Goal: Task Accomplishment & Management: Use online tool/utility

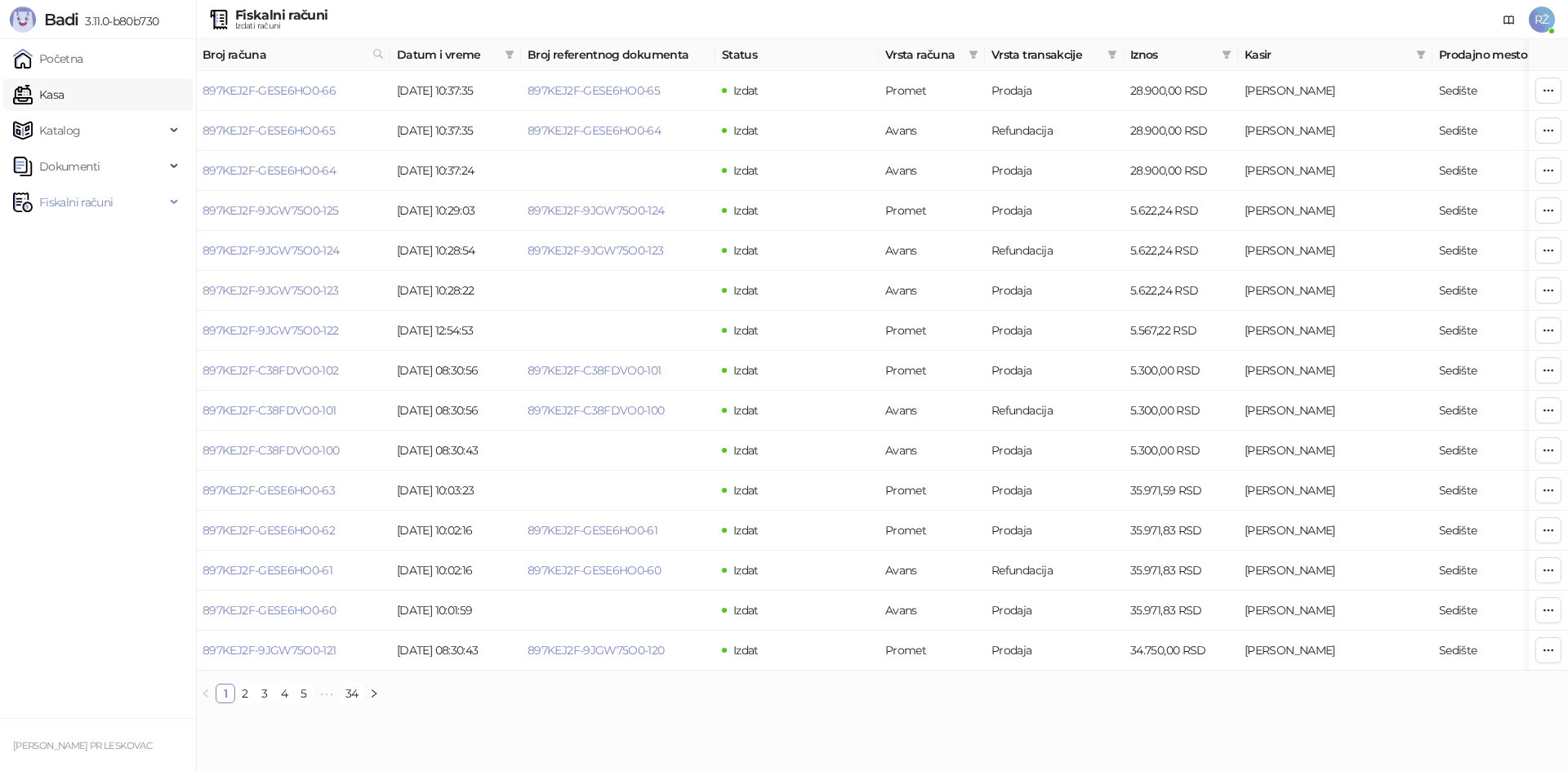
click at [63, 89] on link "Kasa" at bounding box center [39, 94] width 51 height 32
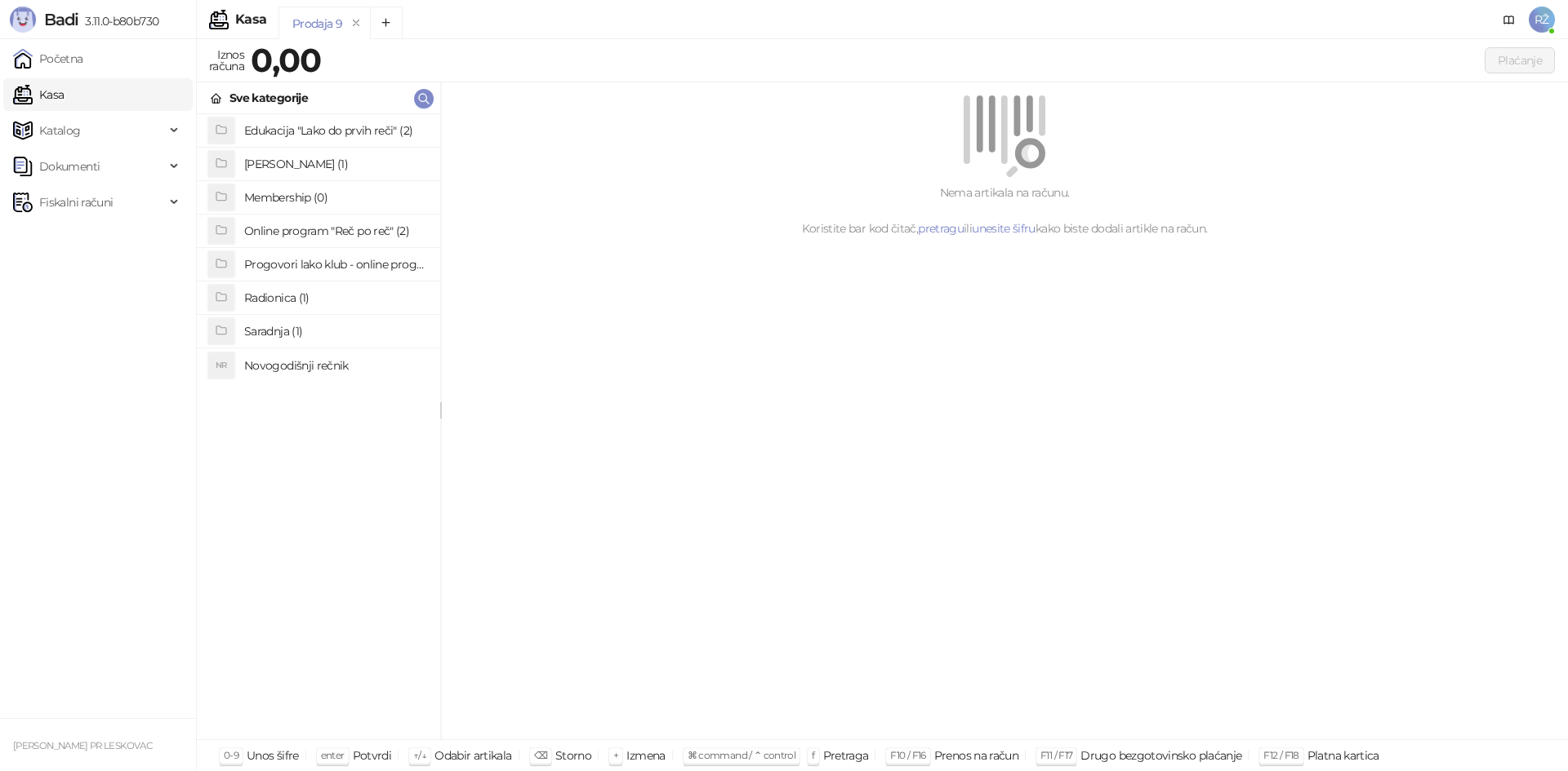
click at [304, 299] on h4 "Radionica (1)" at bounding box center [336, 298] width 183 height 26
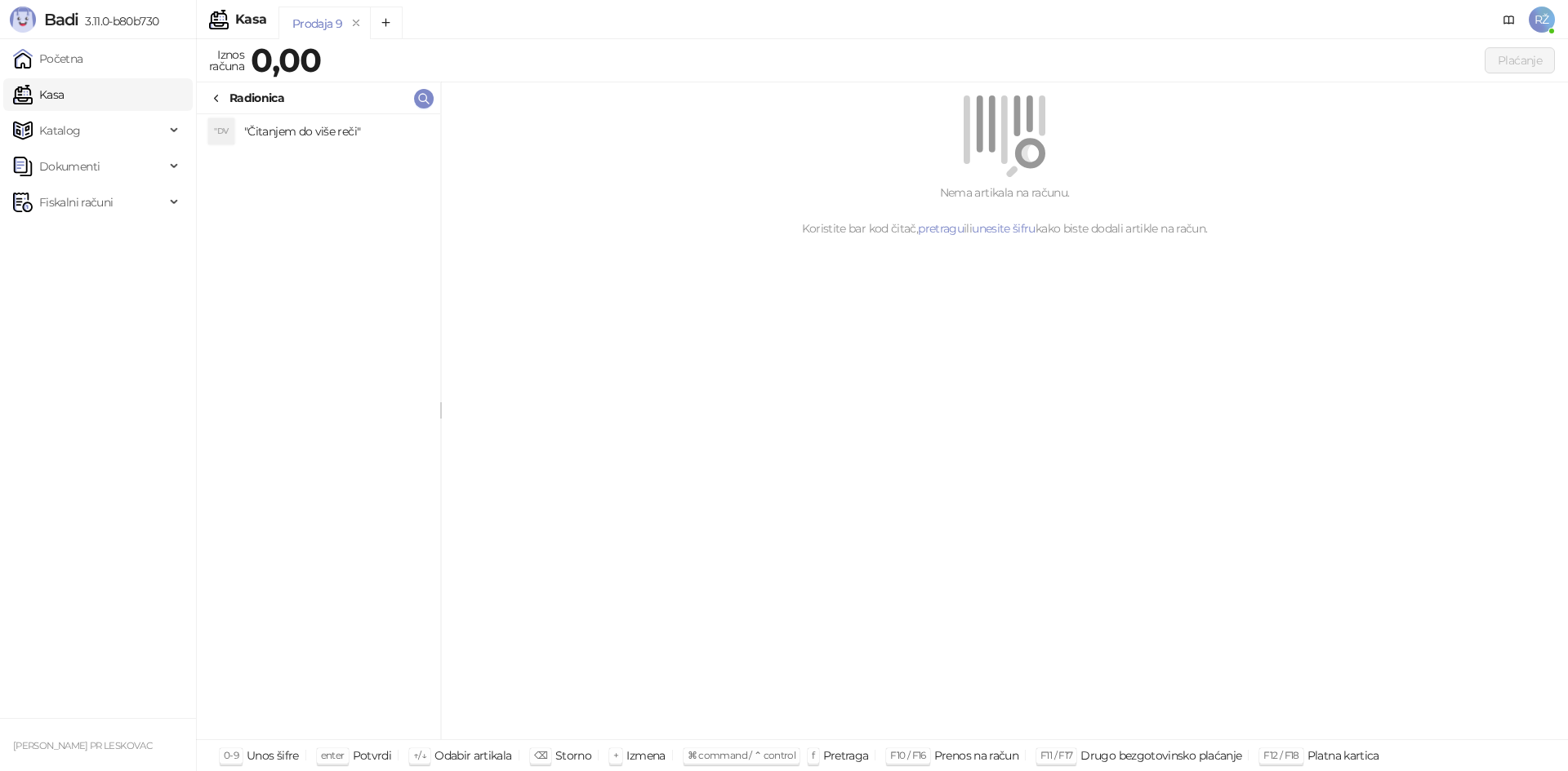
click at [343, 135] on h4 ""Čitanjem do više reči"" at bounding box center [336, 132] width 183 height 26
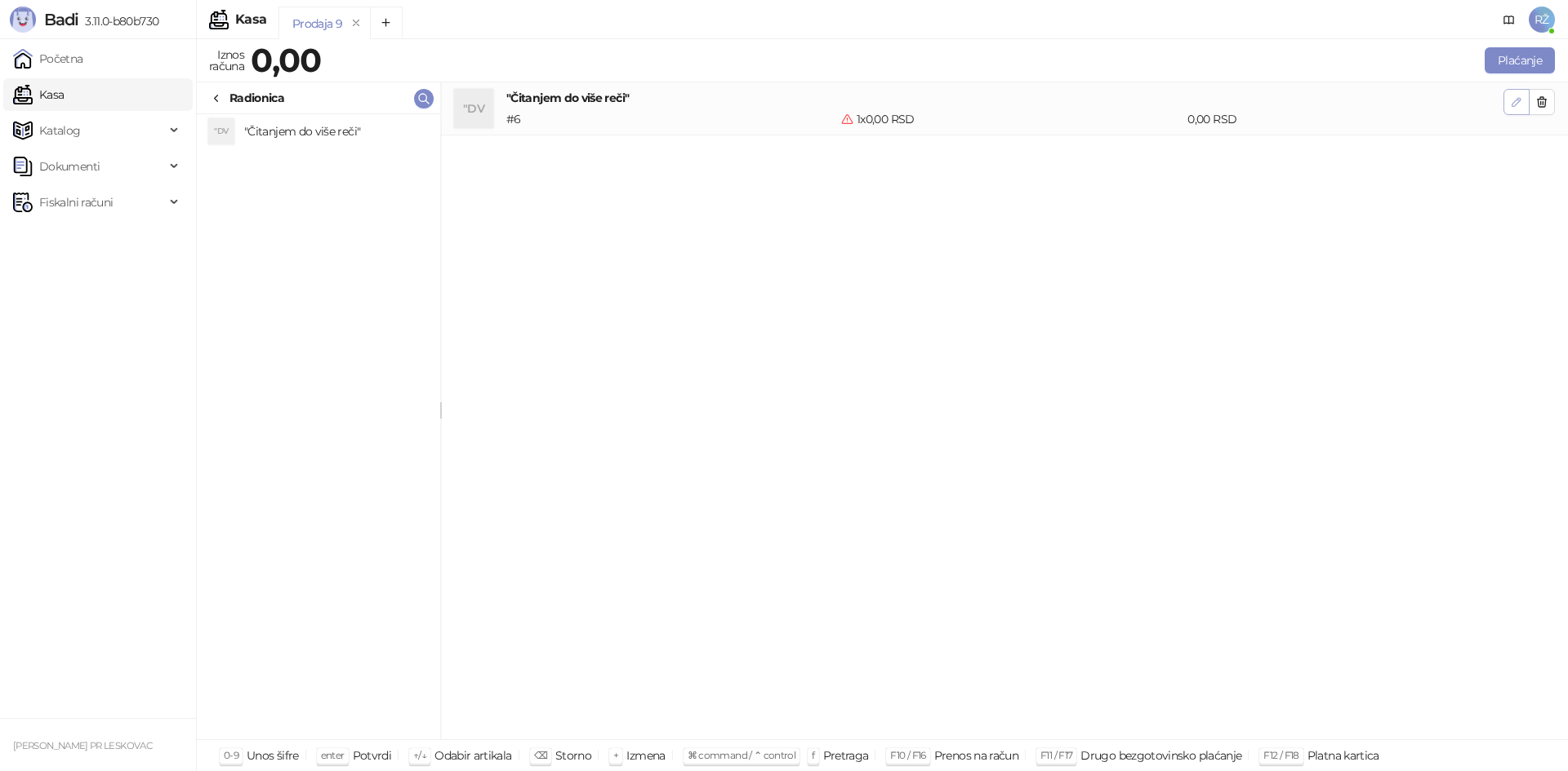
click at [799, 104] on icon "button" at bounding box center [1516, 102] width 13 height 13
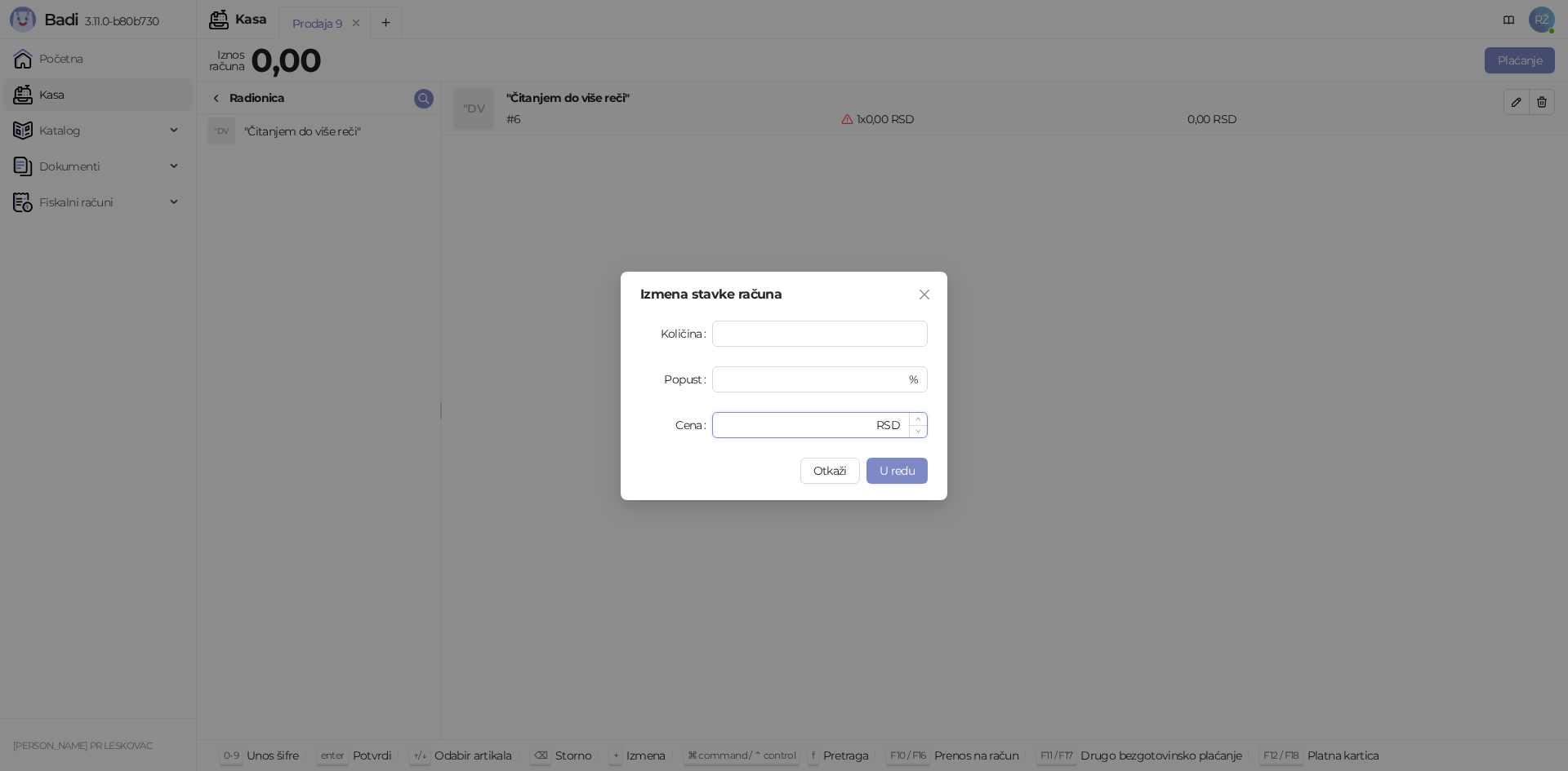
click at [749, 420] on input "*" at bounding box center [798, 425] width 151 height 25
type input "****"
click at [799, 464] on span "U redu" at bounding box center [897, 471] width 35 height 15
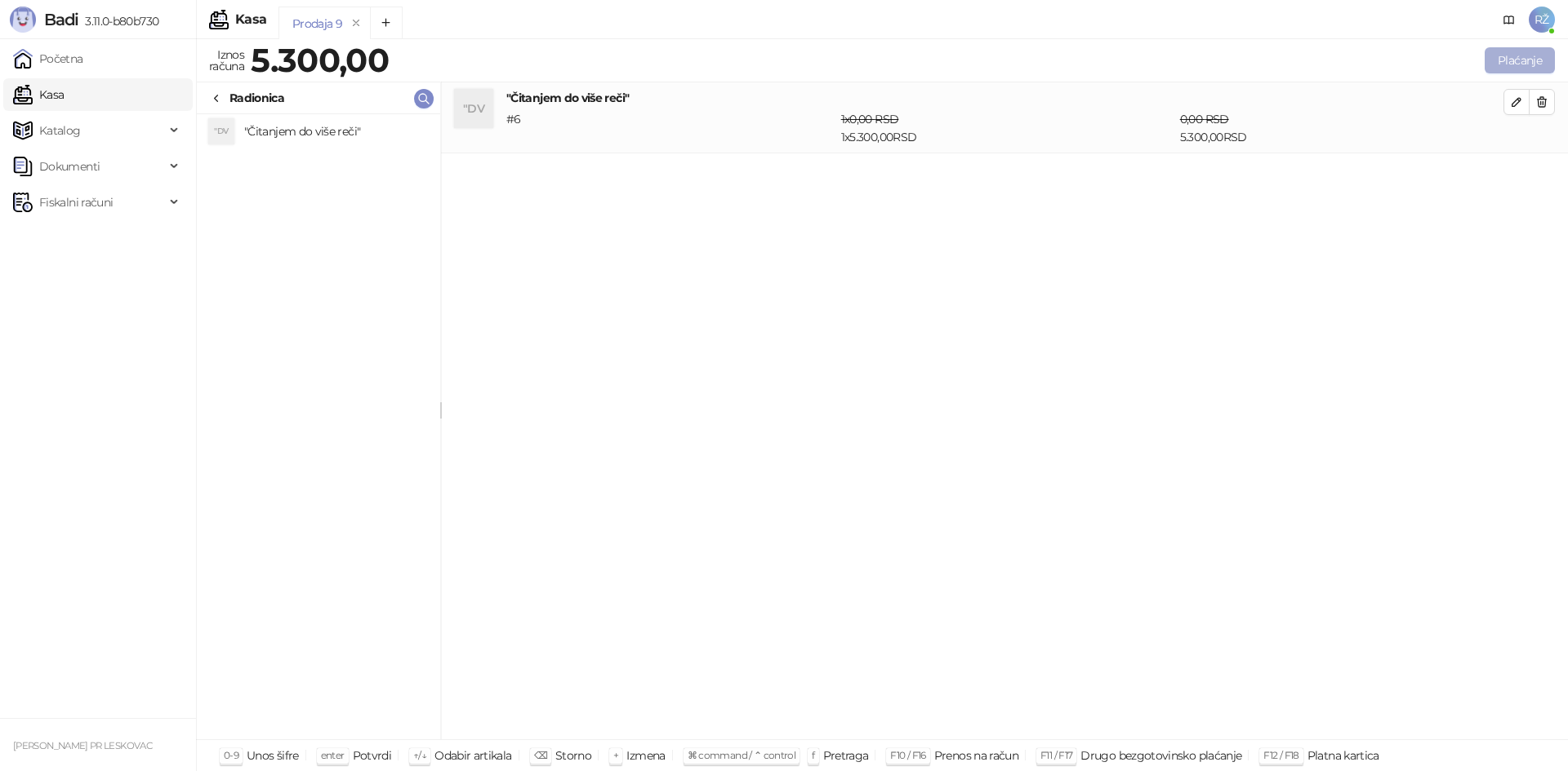
click at [799, 64] on button "Plaćanje" at bounding box center [1520, 61] width 70 height 26
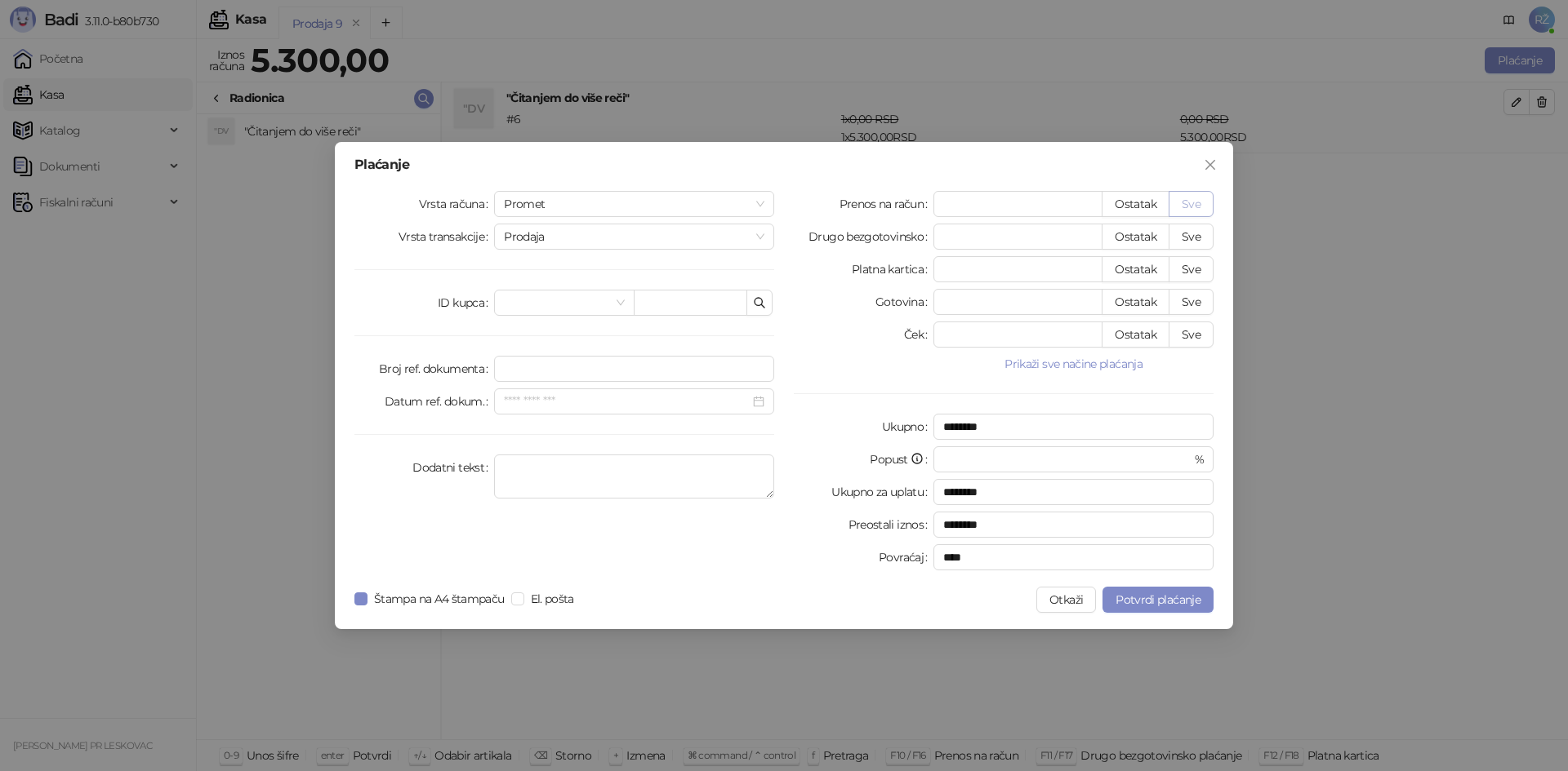
click at [799, 201] on button "Sve" at bounding box center [1190, 204] width 45 height 26
type input "****"
click at [755, 203] on span "Promet" at bounding box center [633, 204] width 261 height 25
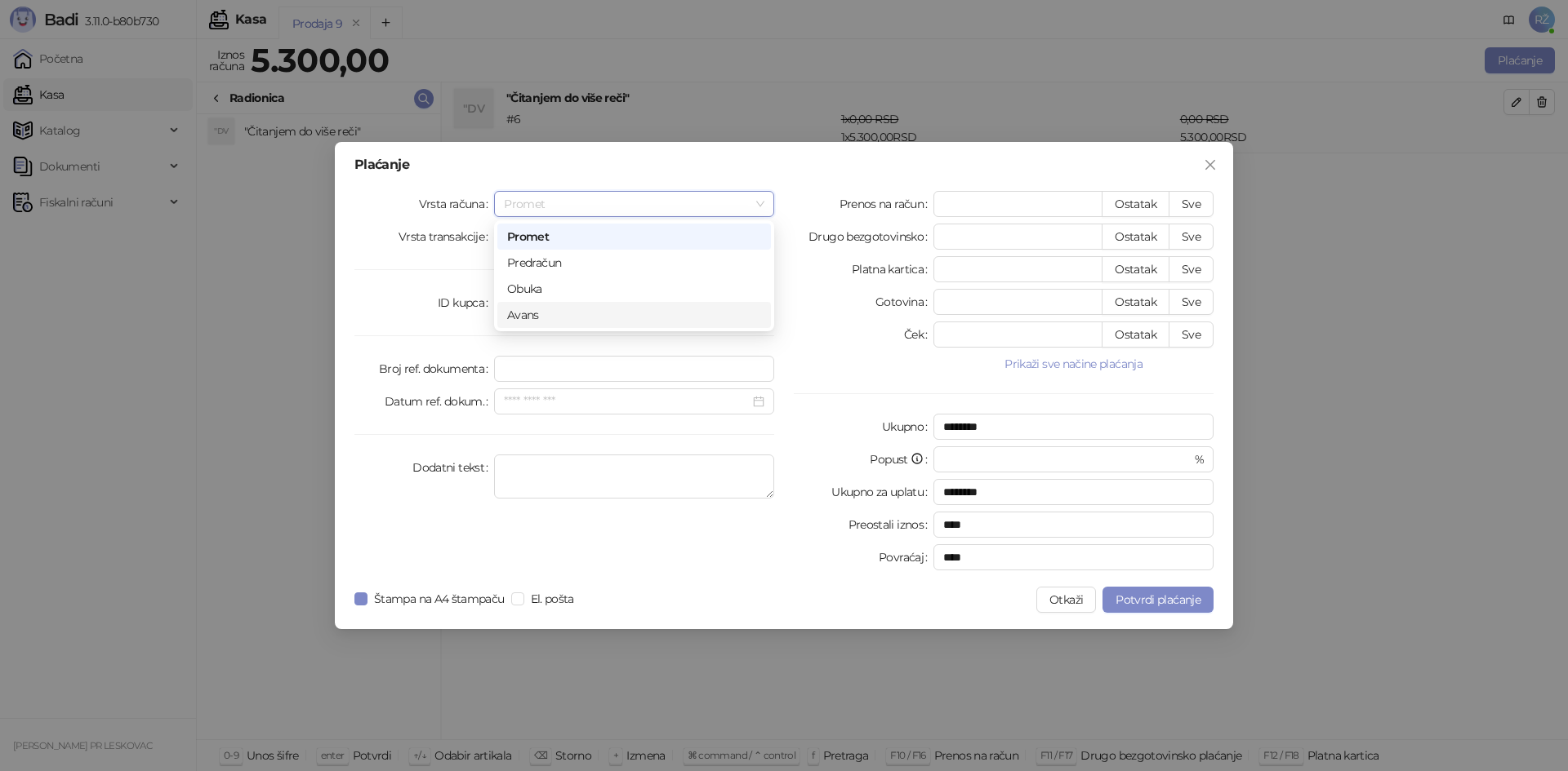
click at [695, 320] on div "Avans" at bounding box center [633, 315] width 254 height 18
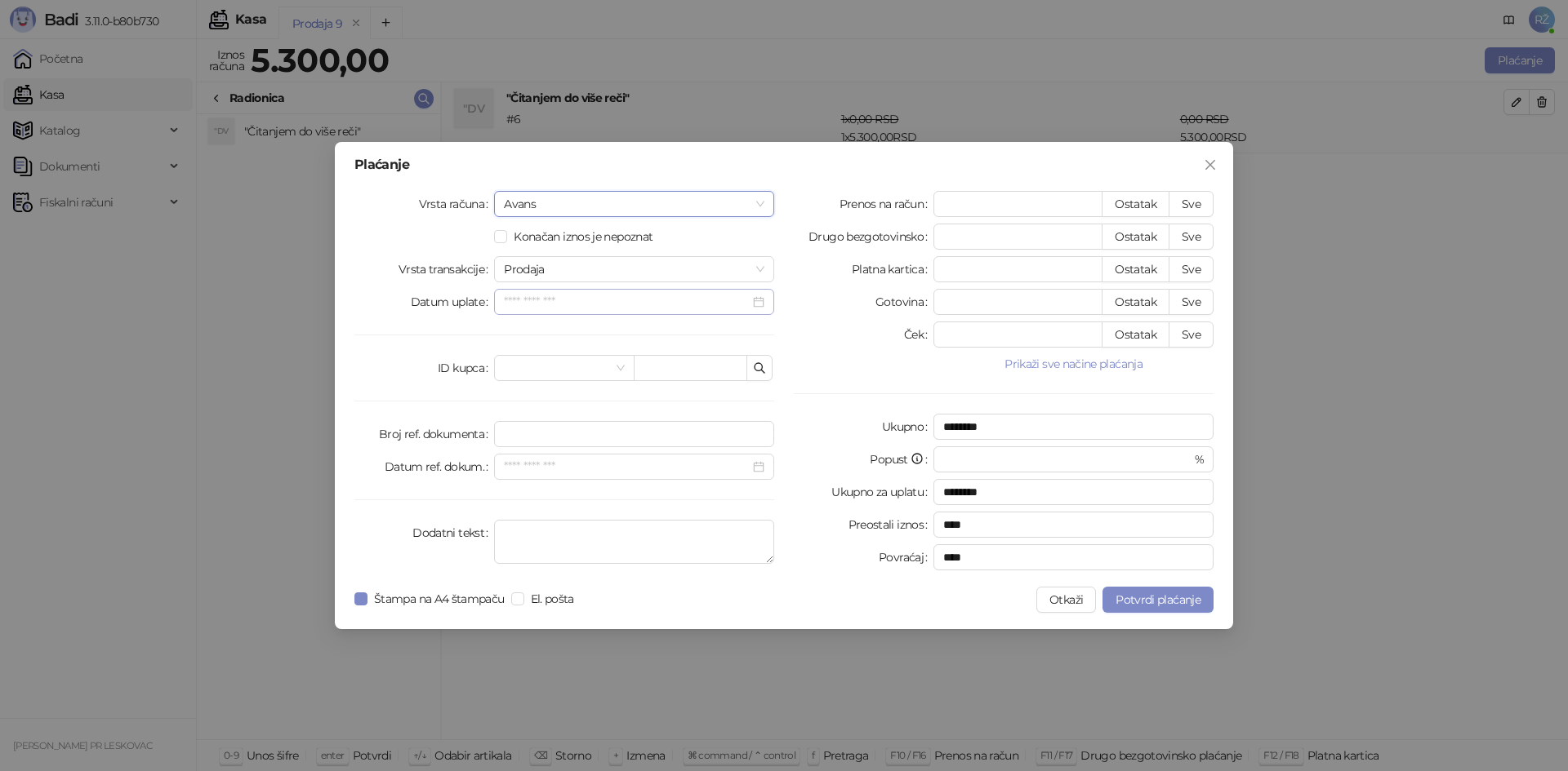
click at [758, 304] on div at bounding box center [633, 302] width 261 height 18
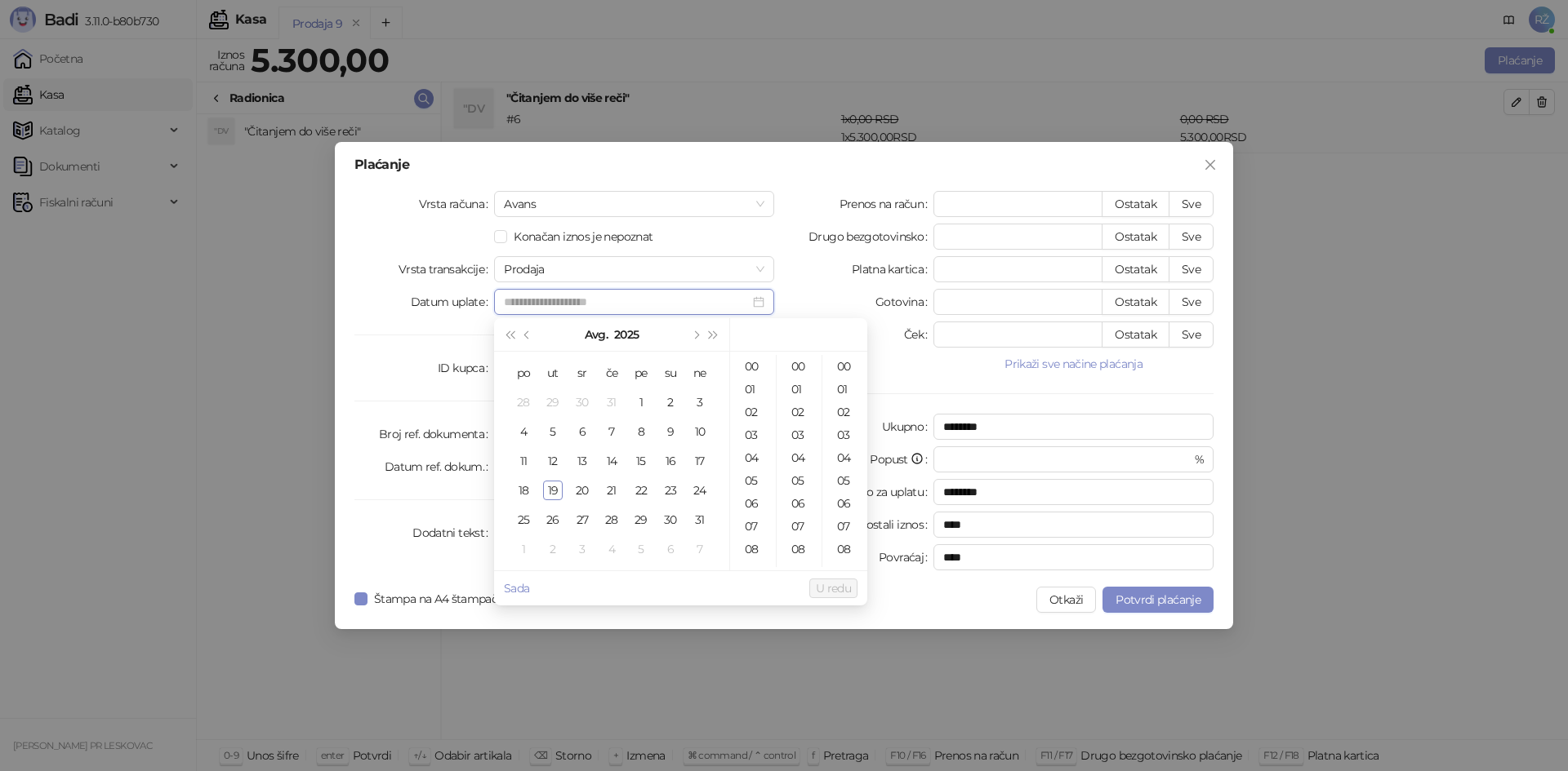
type input "**********"
click at [761, 263] on span "Prodaja" at bounding box center [633, 270] width 261 height 25
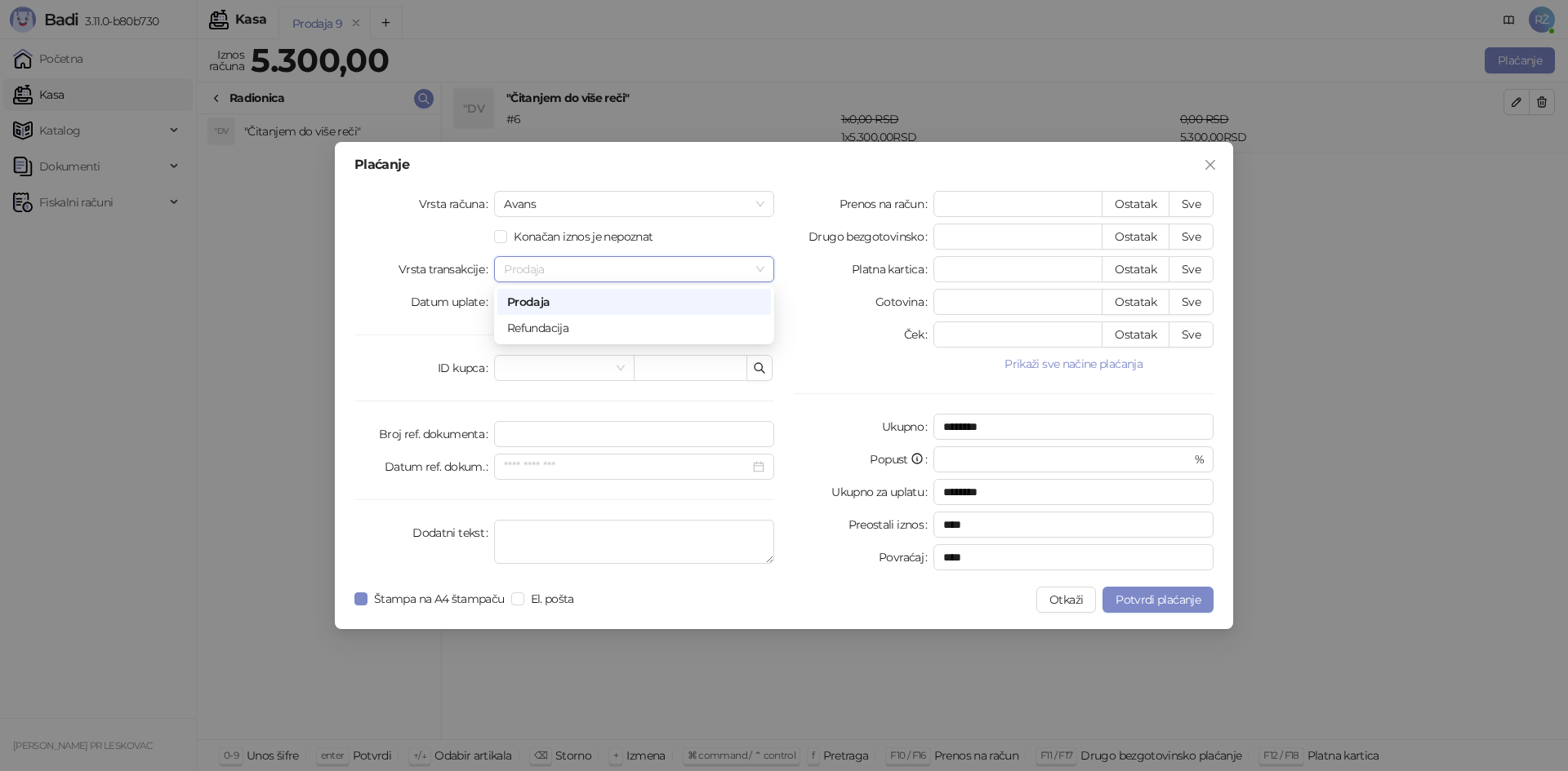
click at [761, 263] on span "Prodaja" at bounding box center [633, 270] width 261 height 25
click at [762, 293] on div at bounding box center [633, 302] width 261 height 18
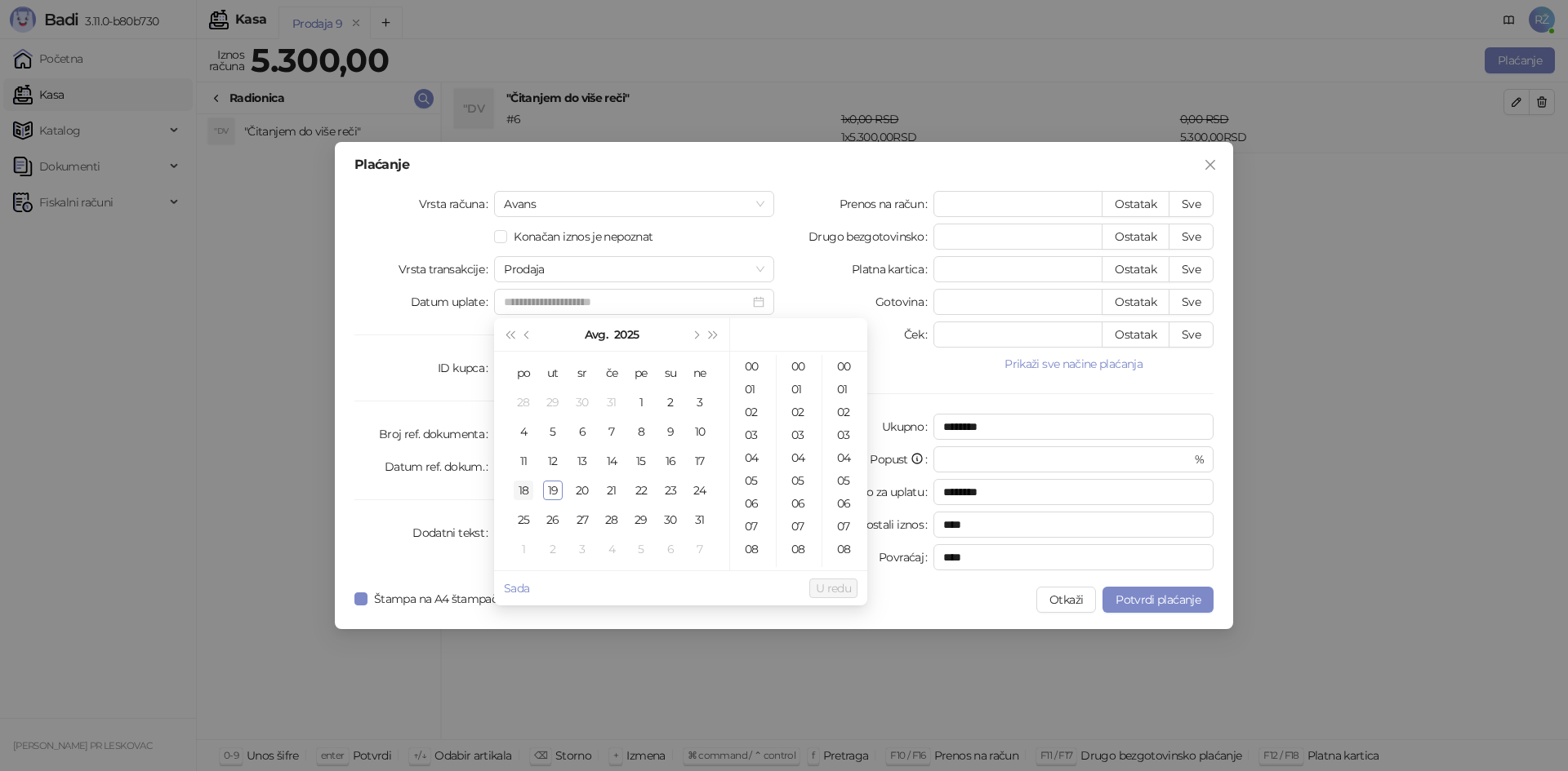
click at [524, 491] on div "18" at bounding box center [524, 490] width 19 height 19
type input "**********"
click at [799, 527] on span "U redu" at bounding box center [834, 588] width 35 height 15
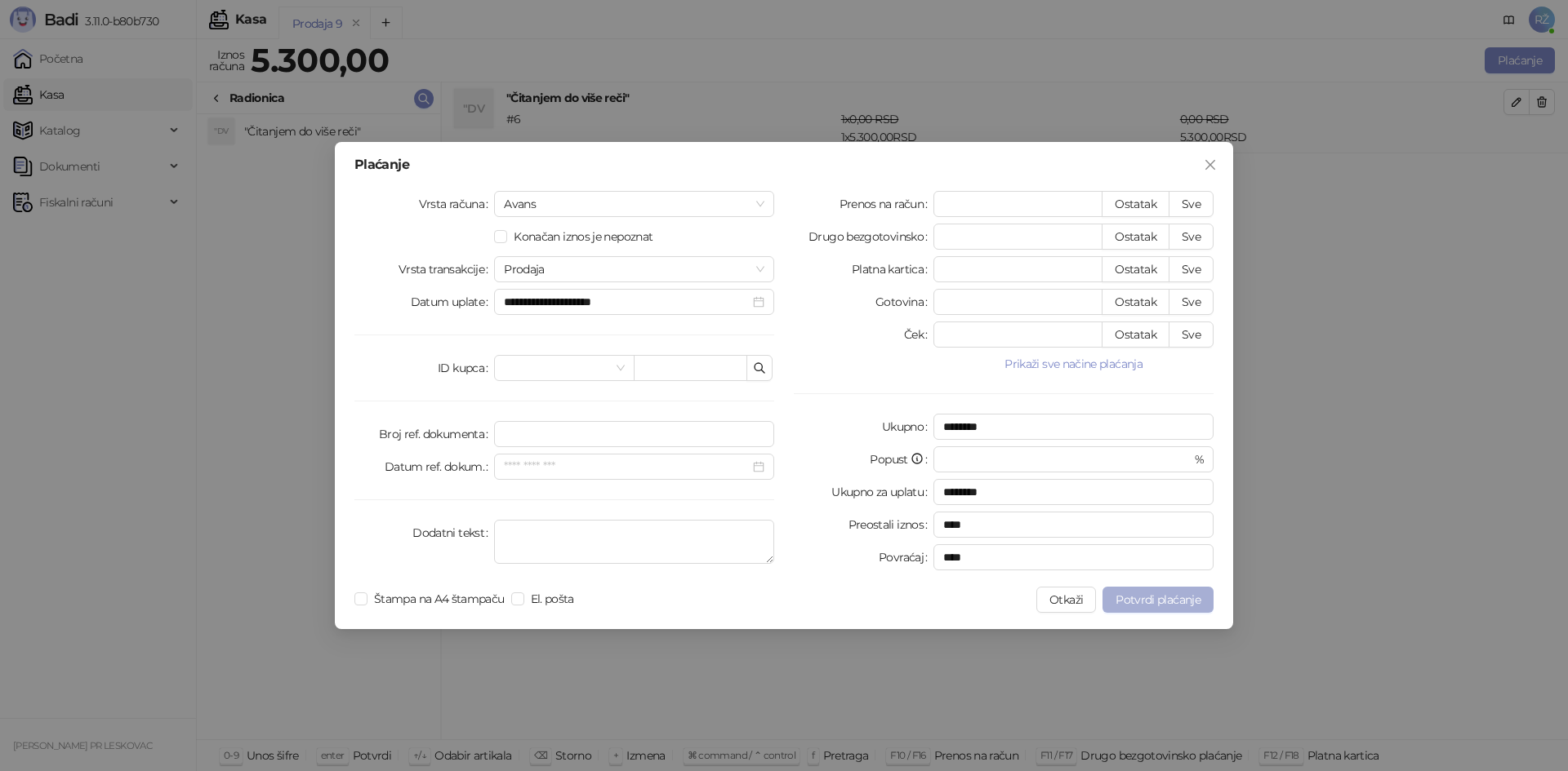
click at [799, 527] on span "Potvrdi plaćanje" at bounding box center [1158, 600] width 85 height 15
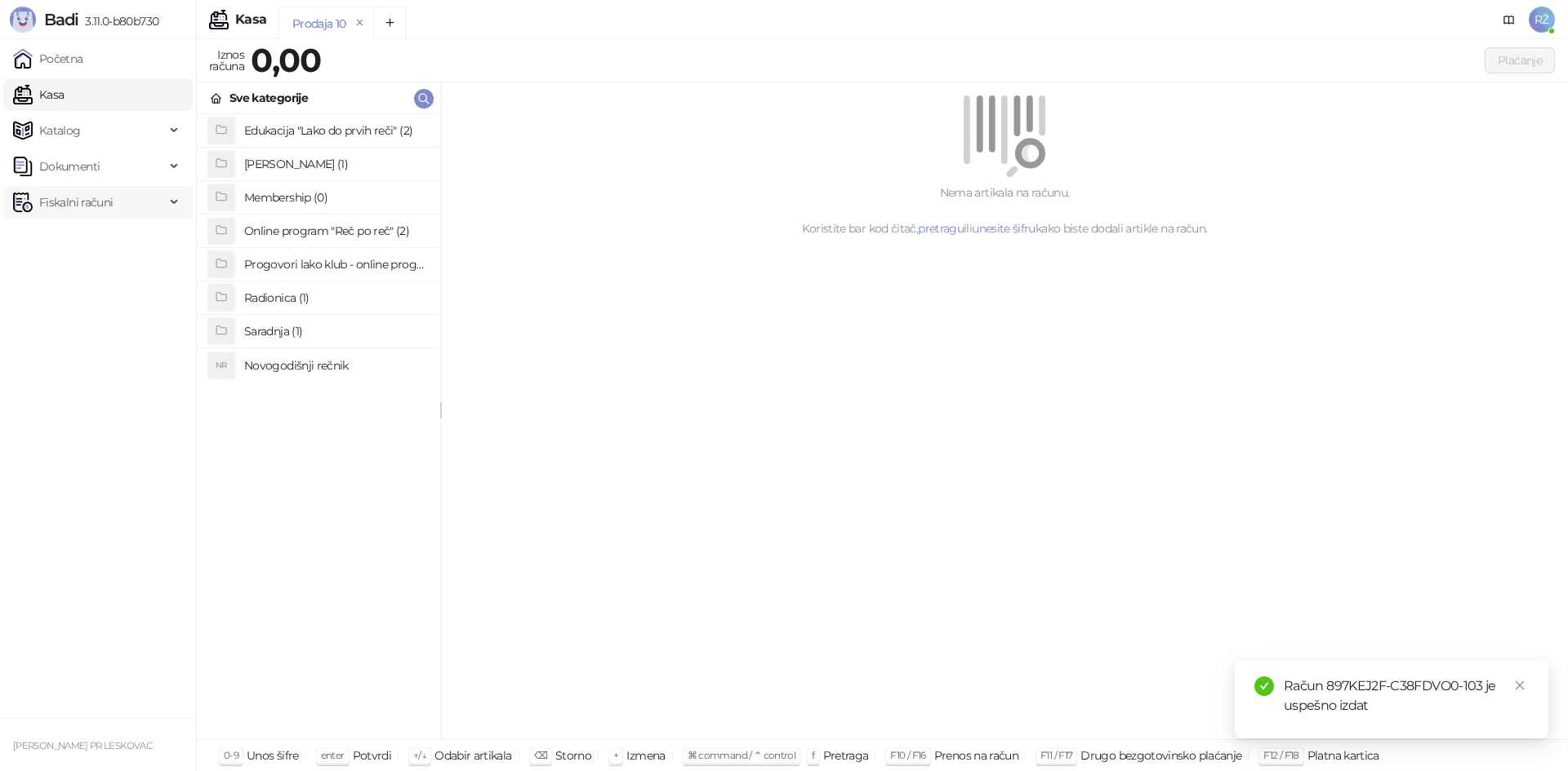
click at [104, 203] on span "Fiskalni računi" at bounding box center [76, 202] width 74 height 32
drag, startPoint x: 99, startPoint y: 241, endPoint x: 177, endPoint y: 238, distance: 78.1
click at [99, 241] on link "Izdati računi" at bounding box center [63, 238] width 89 height 32
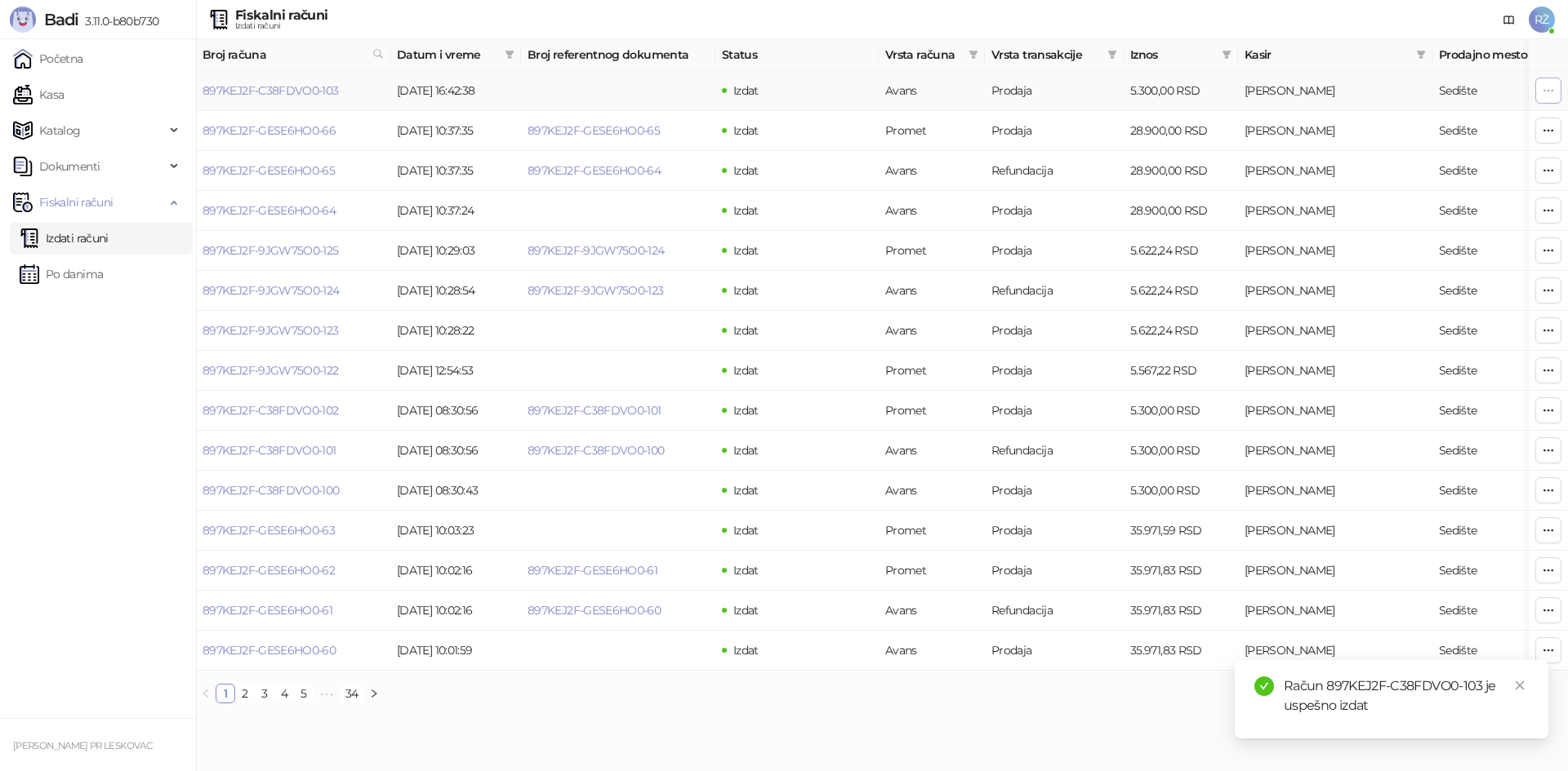
click at [799, 91] on icon "button" at bounding box center [1548, 90] width 13 height 13
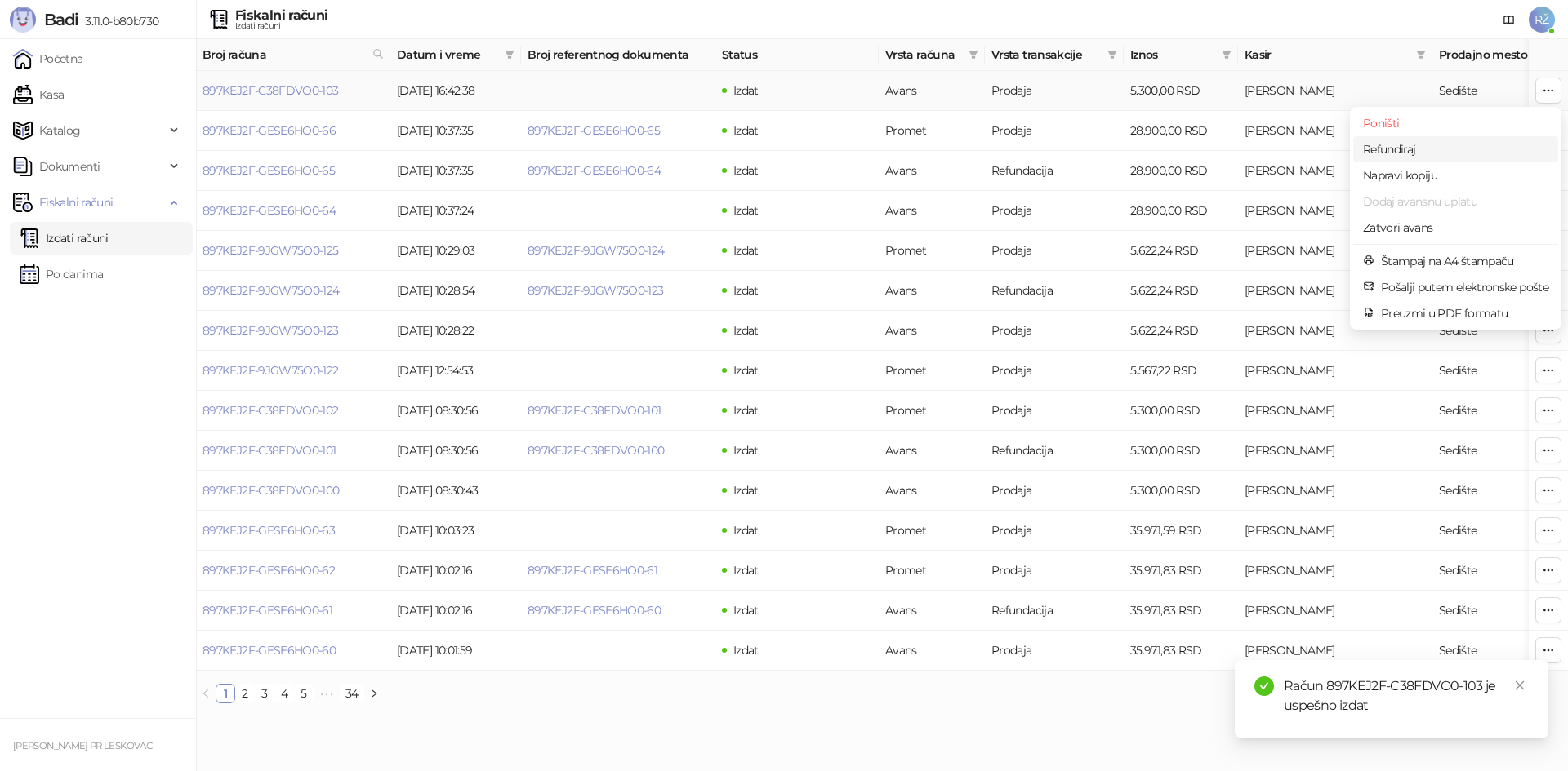
click at [799, 143] on span "Refundiraj" at bounding box center [1455, 149] width 185 height 18
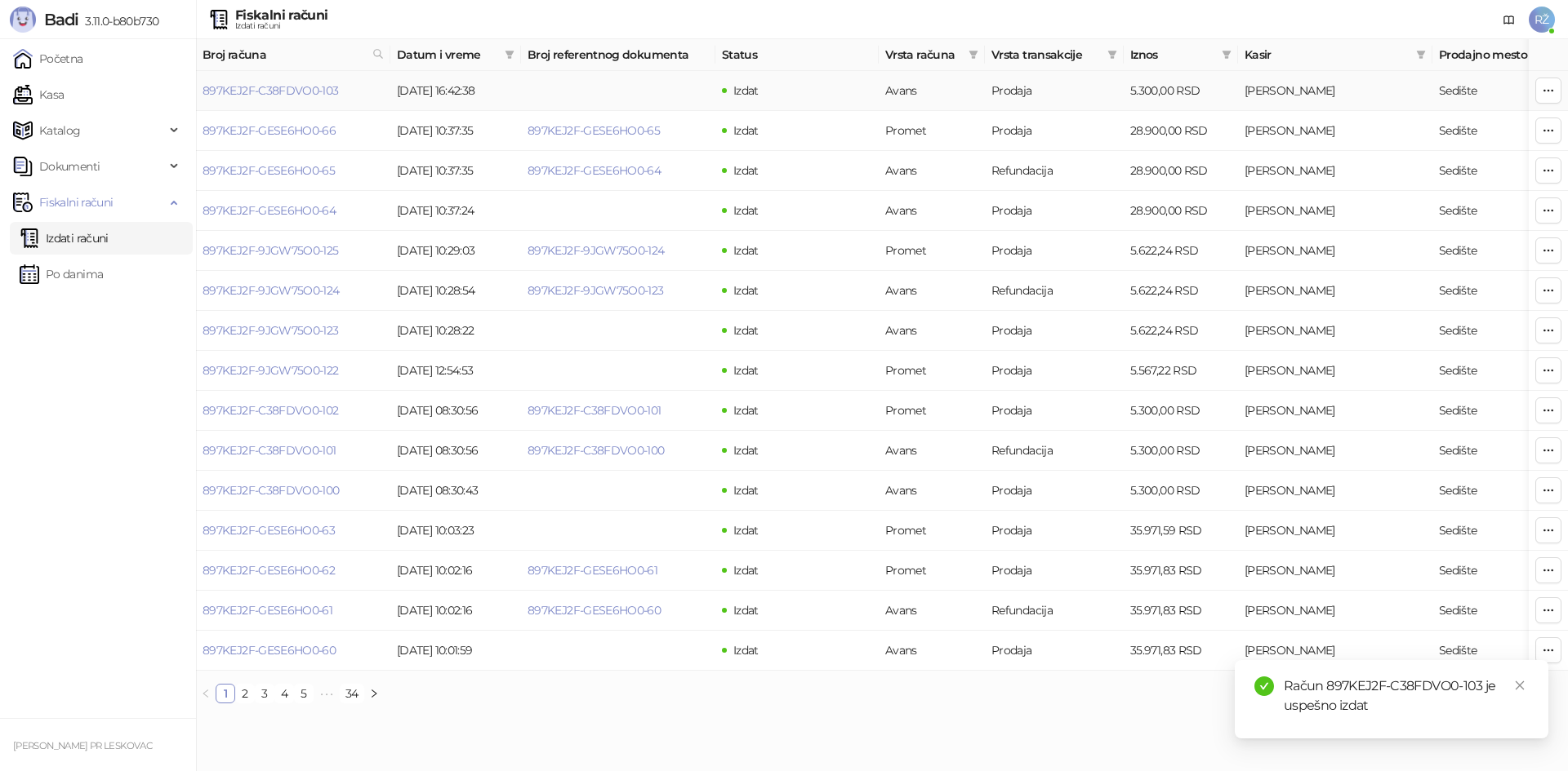
type input "**********"
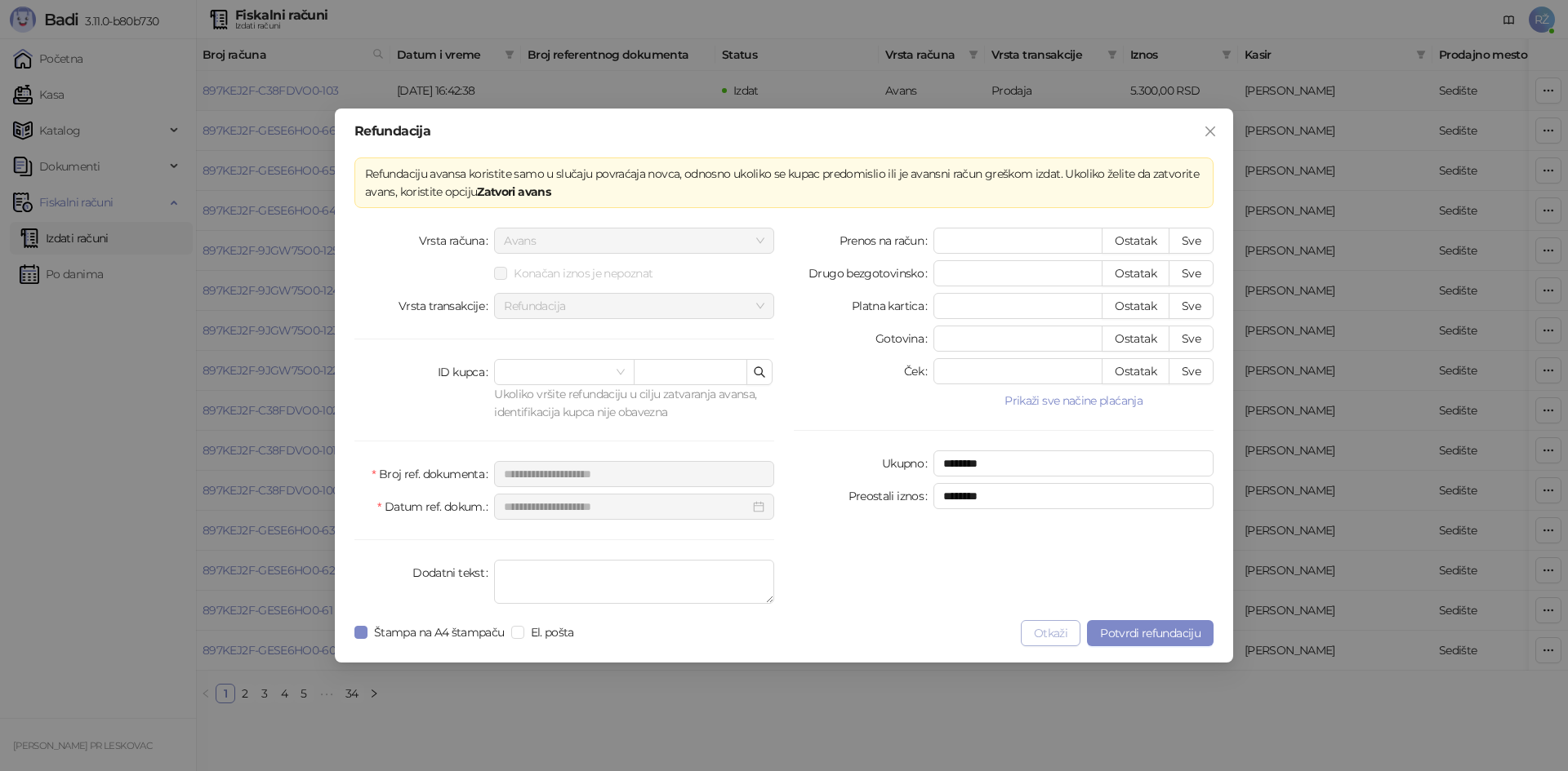
click at [799, 527] on button "Otkaži" at bounding box center [1051, 633] width 60 height 26
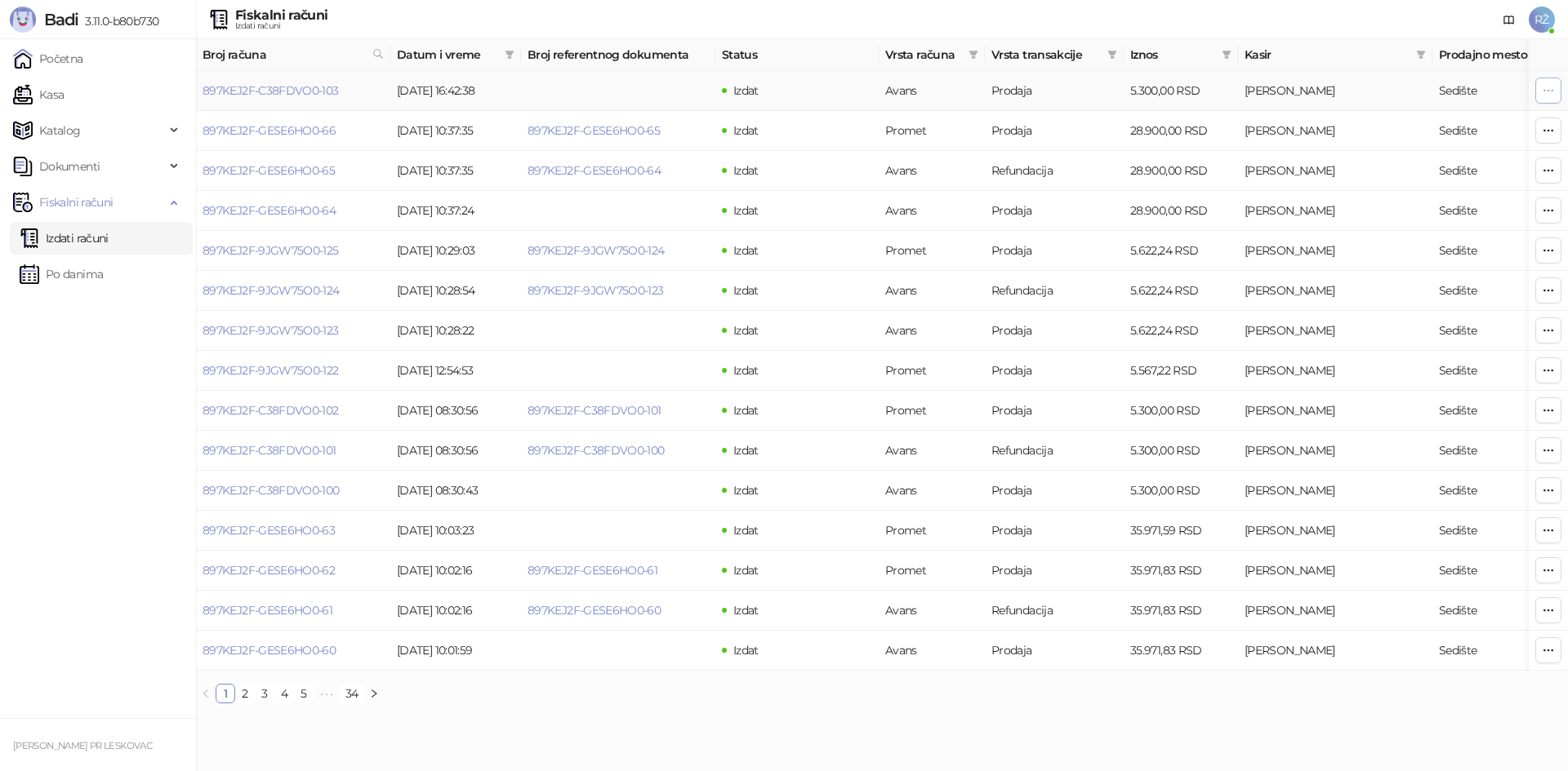
click at [799, 90] on icon "button" at bounding box center [1548, 90] width 13 height 13
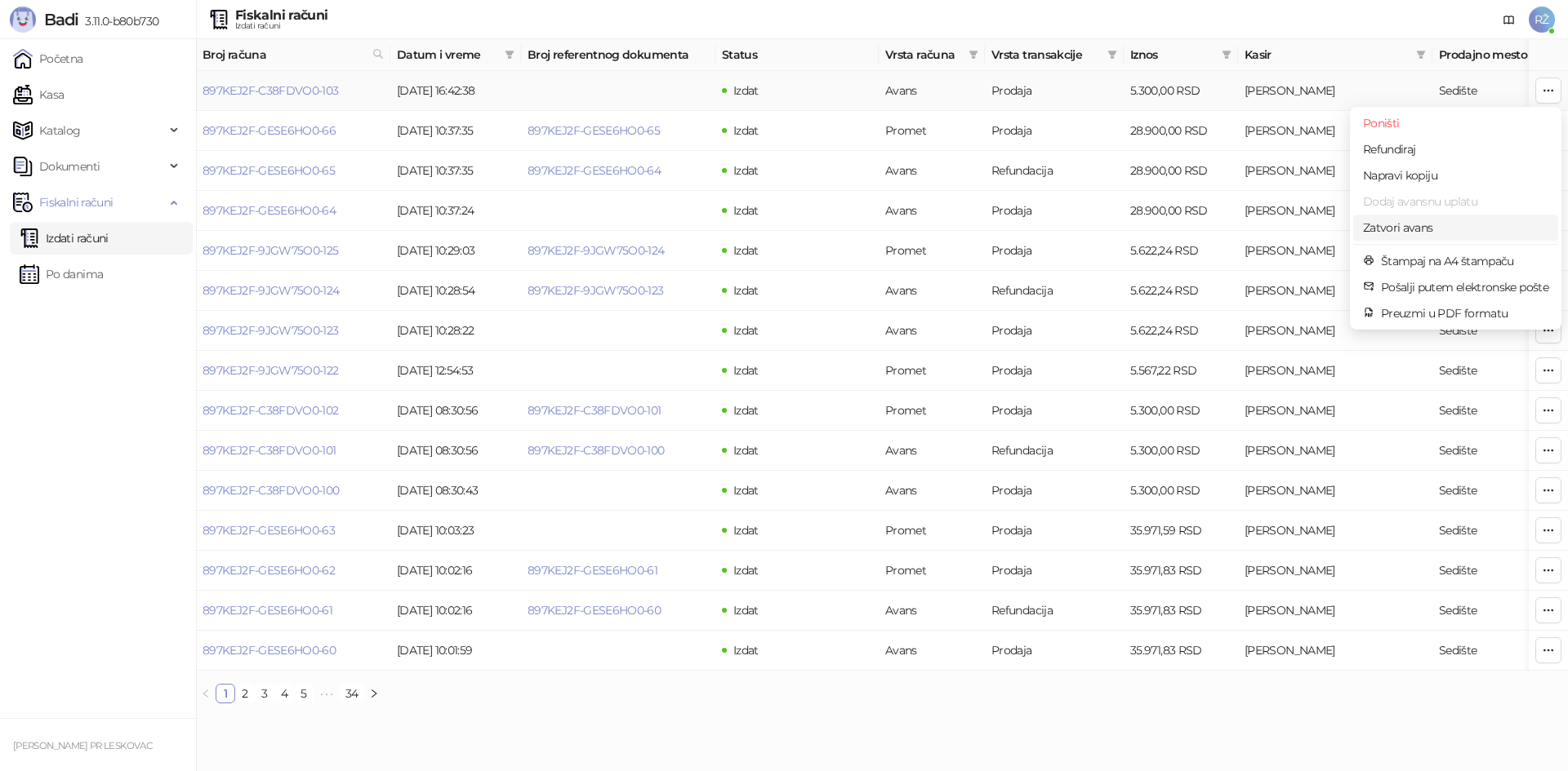
click at [799, 232] on span "Zatvori avans" at bounding box center [1455, 227] width 185 height 18
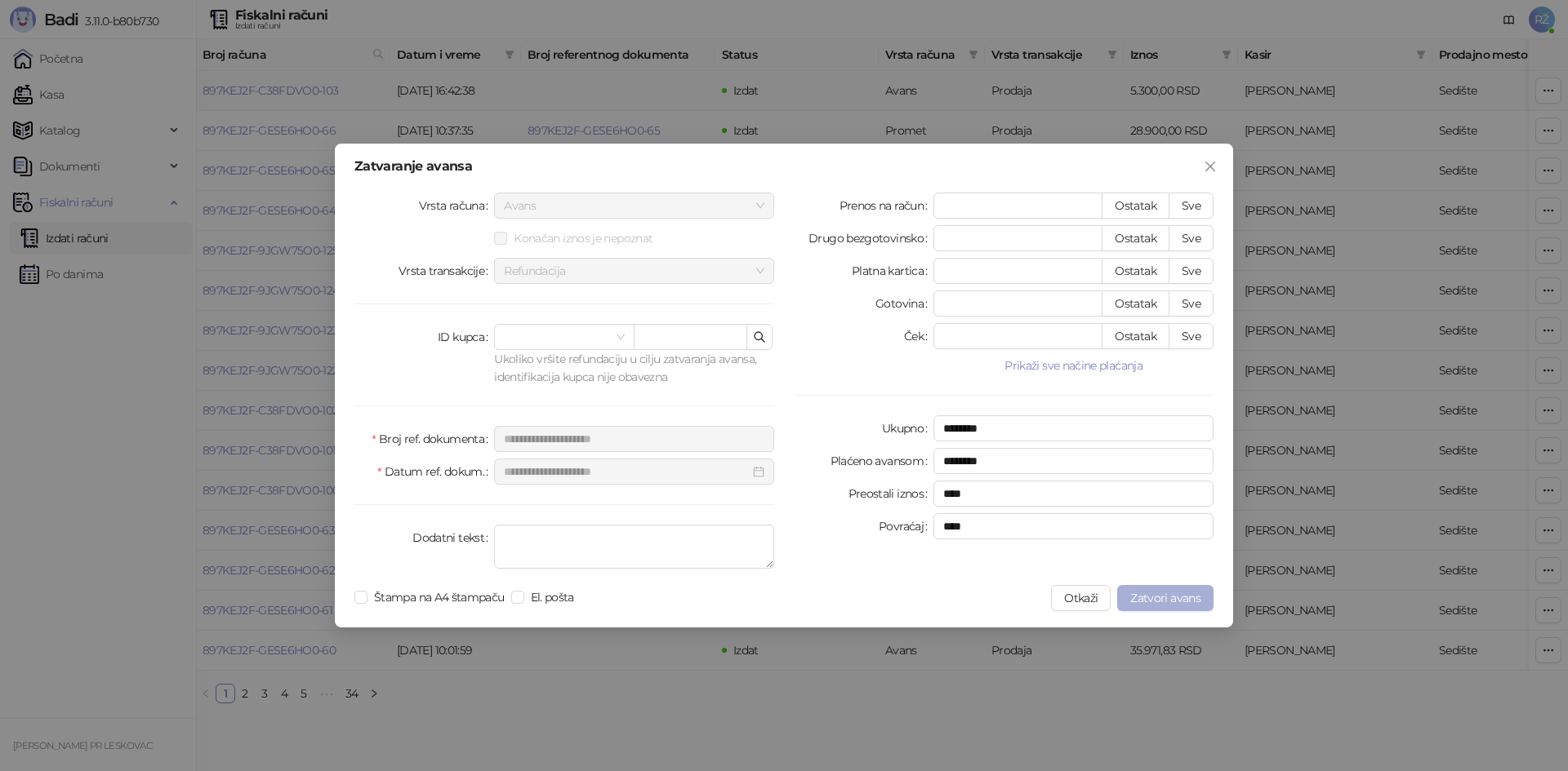
click at [799, 527] on span "Zatvori avans" at bounding box center [1165, 598] width 70 height 15
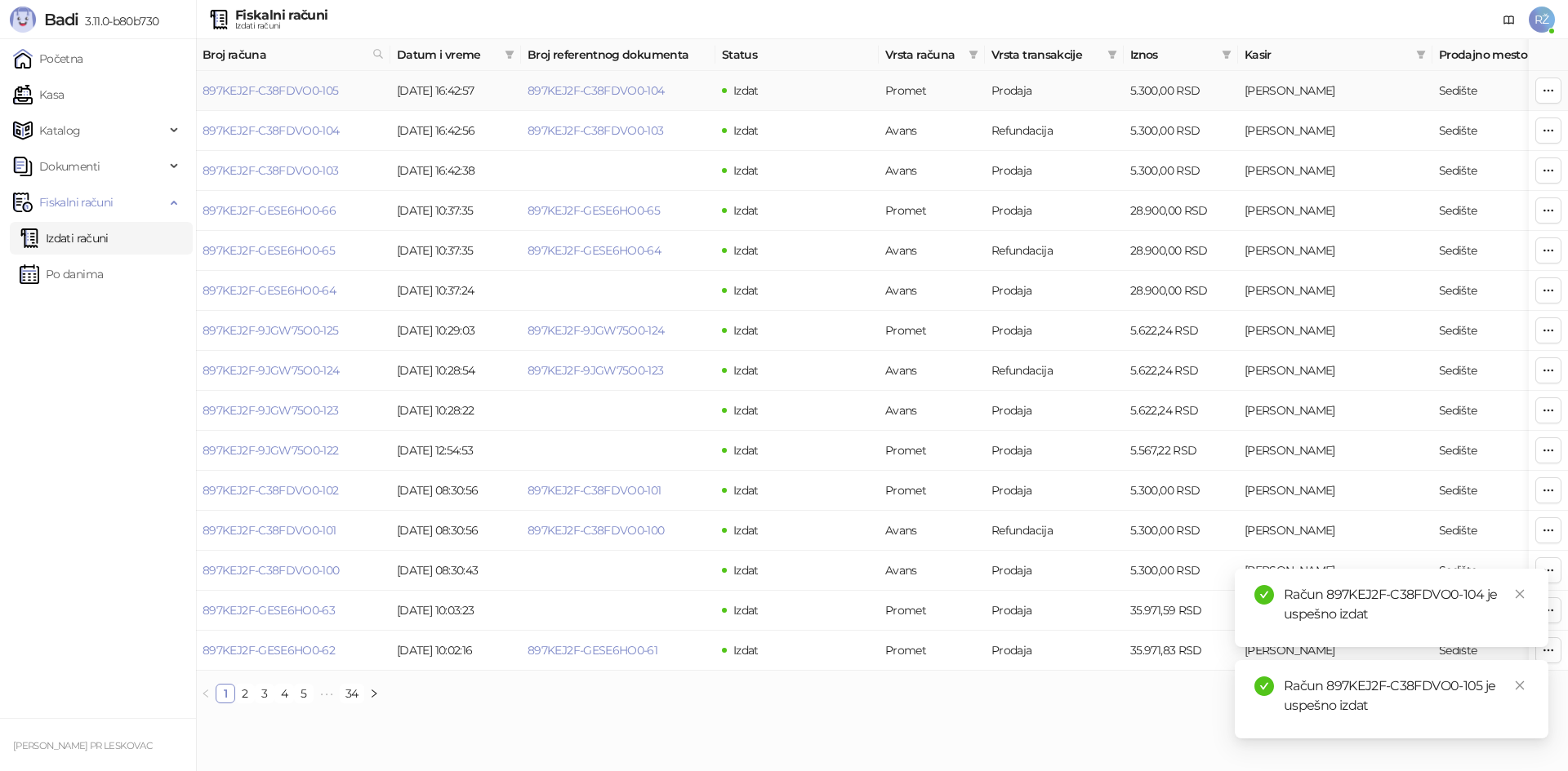
click at [799, 92] on icon "button" at bounding box center [1548, 90] width 13 height 13
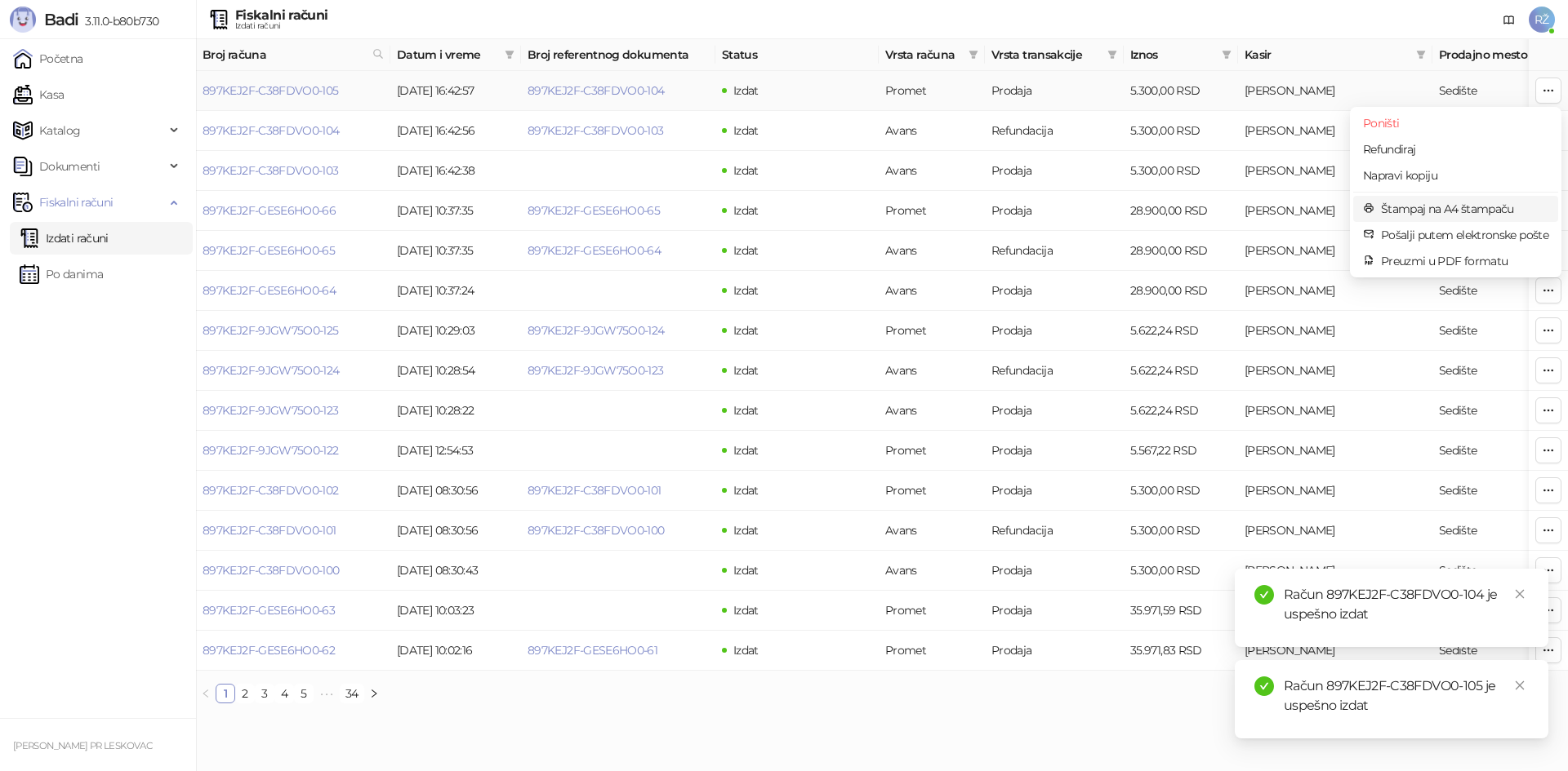
click at [799, 206] on span "Štampaj na A4 štampaču" at bounding box center [1464, 209] width 168 height 18
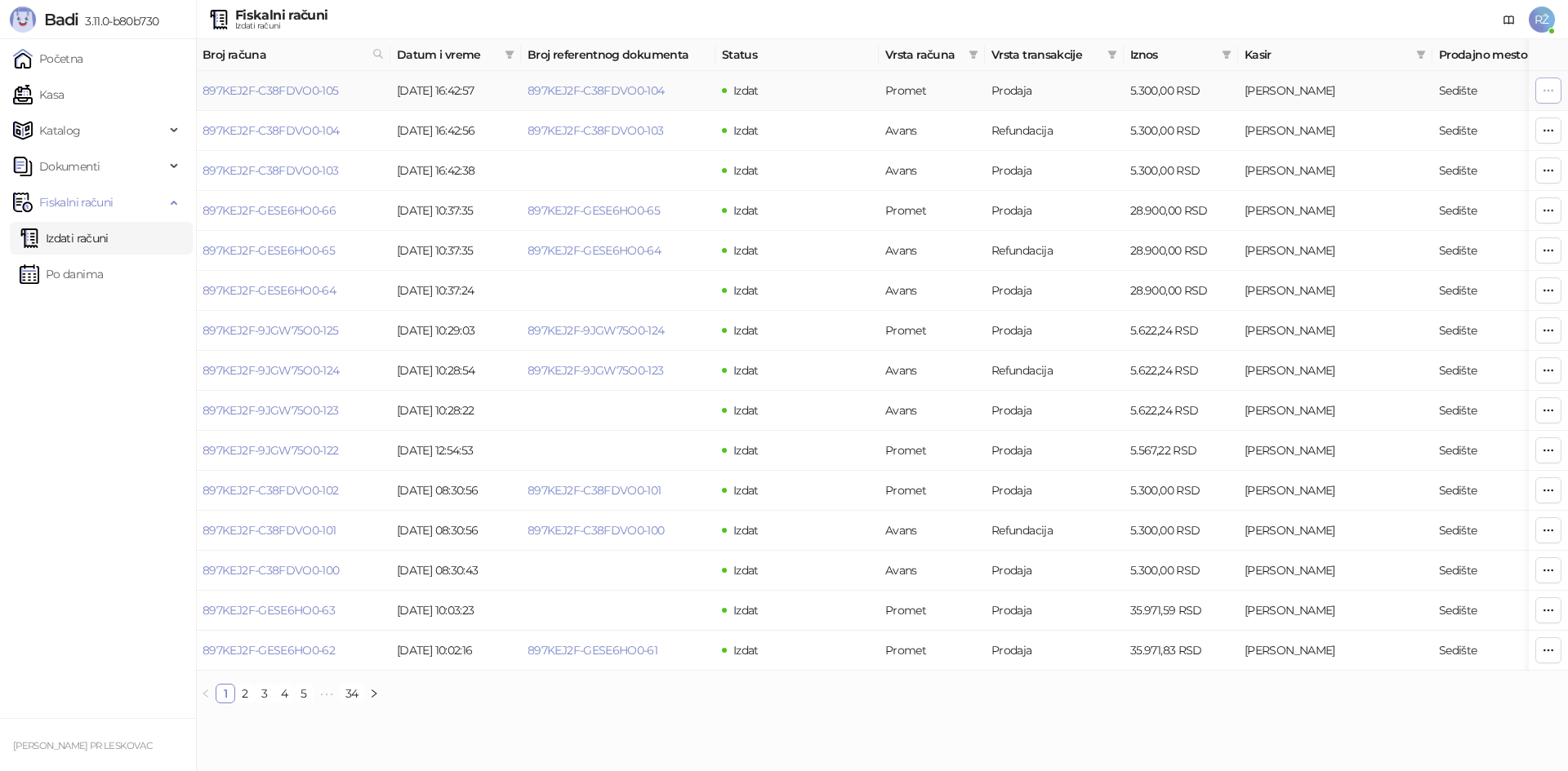
click at [799, 88] on icon "button" at bounding box center [1548, 90] width 13 height 13
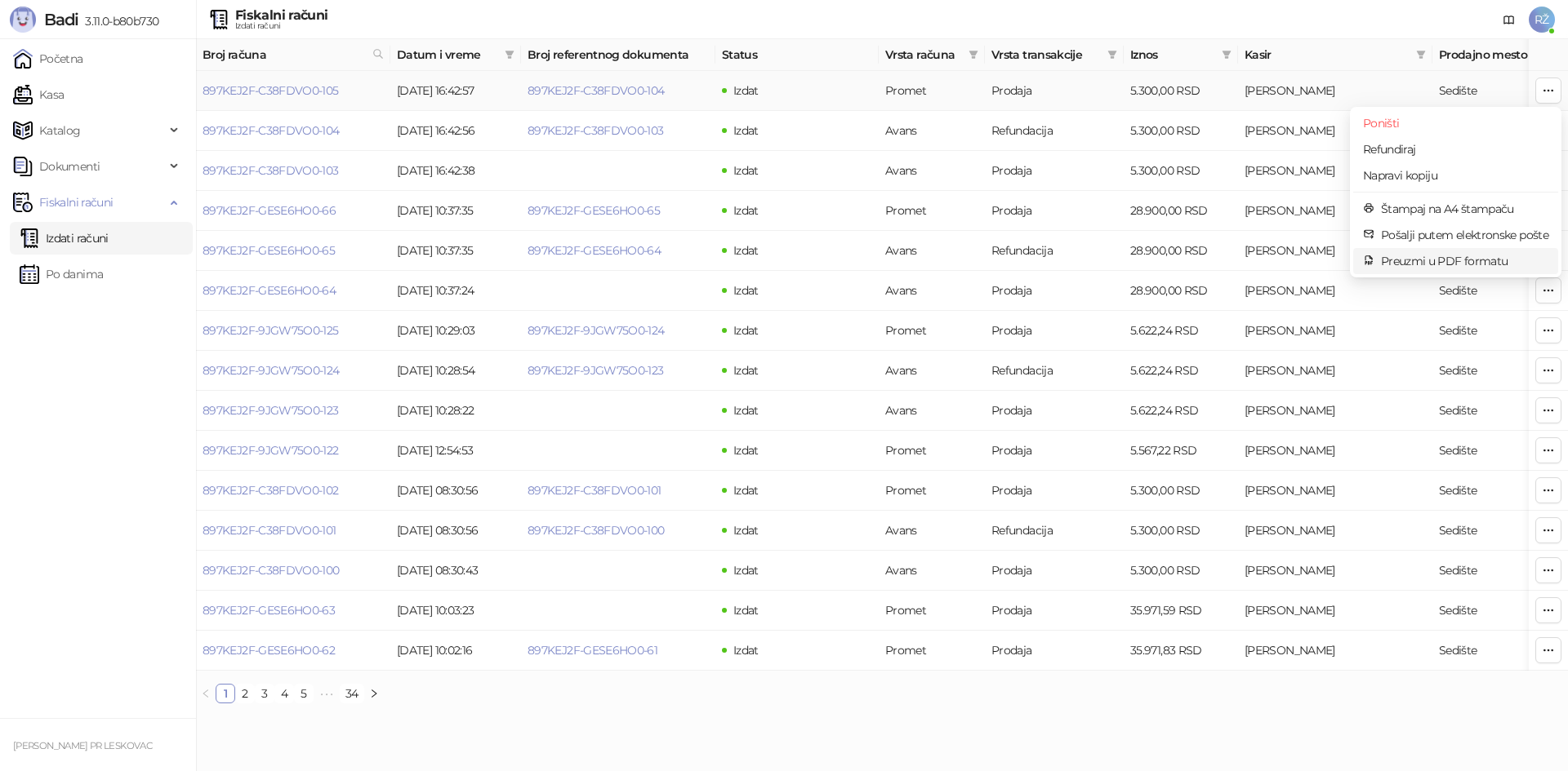
click at [799, 256] on span "Preuzmi u PDF formatu" at bounding box center [1464, 261] width 168 height 18
